Goal: Information Seeking & Learning: Find contact information

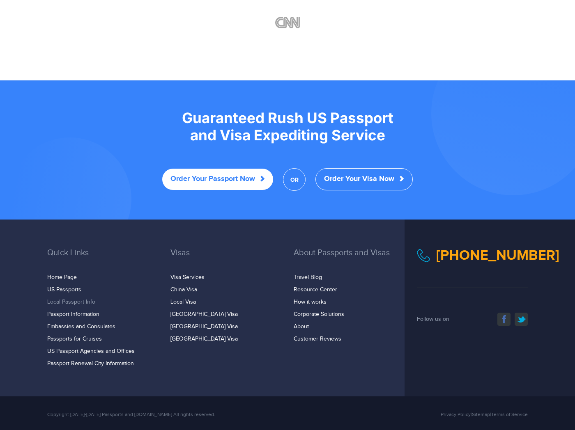
click at [76, 299] on link "Local Passport Info" at bounding box center [71, 302] width 48 height 7
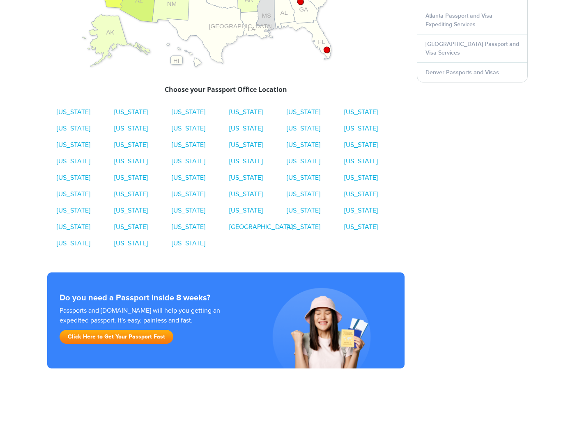
scroll to position [474, 0]
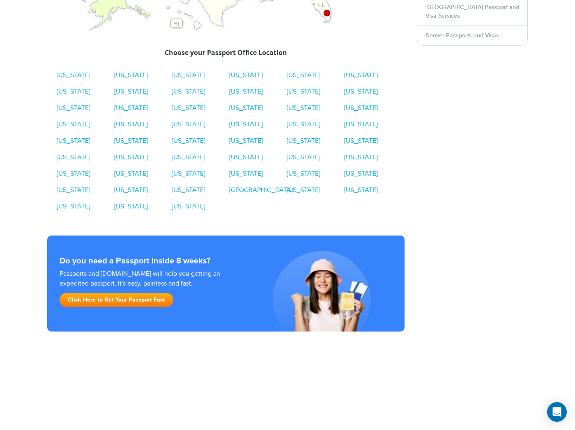
click at [183, 193] on link "Vermont" at bounding box center [189, 190] width 34 height 8
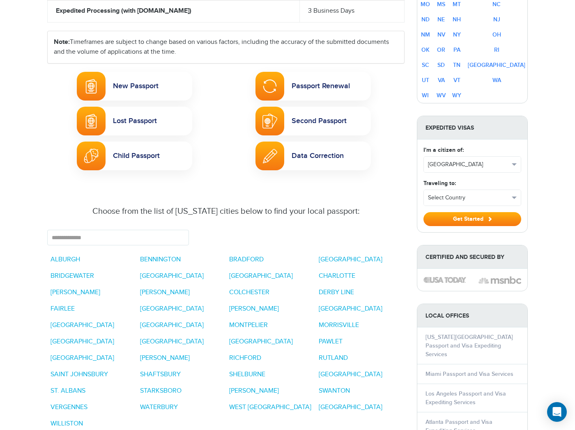
scroll to position [604, 0]
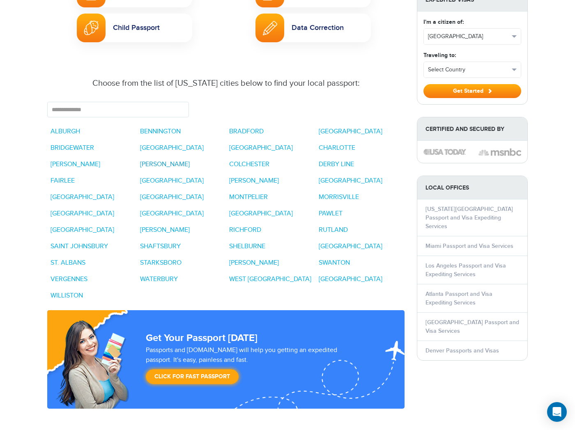
click at [151, 160] on link "CHESTER" at bounding box center [165, 164] width 50 height 8
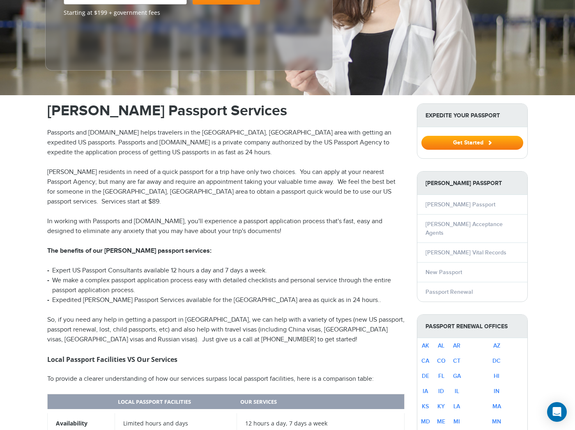
scroll to position [198, 0]
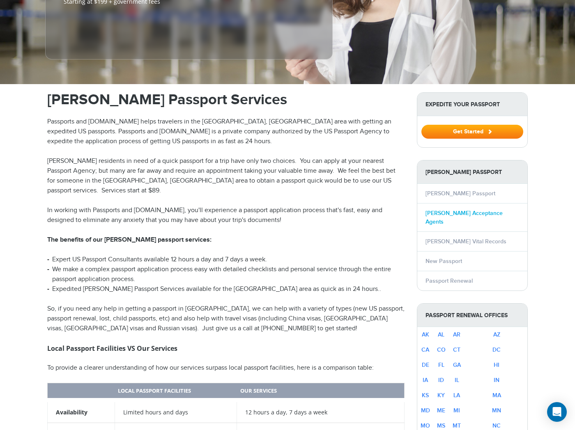
click at [480, 210] on link "[PERSON_NAME] Acceptance Agents" at bounding box center [463, 218] width 77 height 16
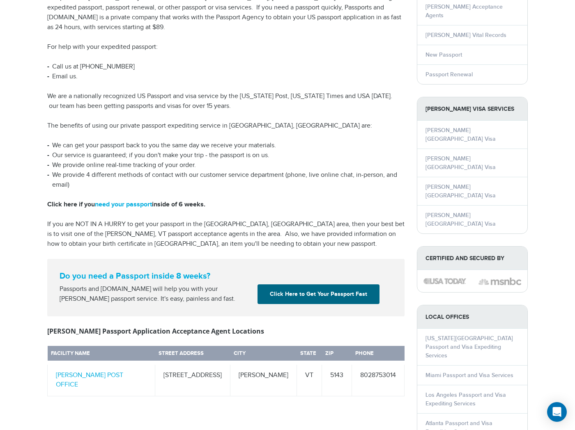
scroll to position [72, 0]
